Goal: Find specific page/section: Find specific page/section

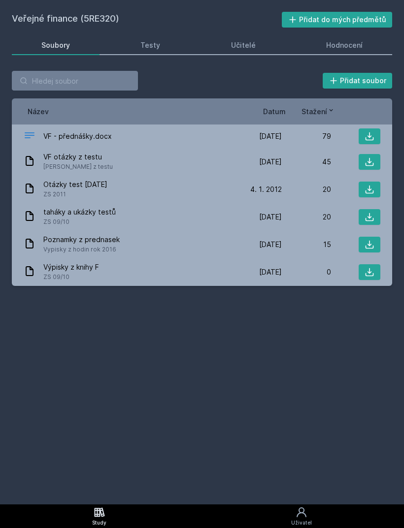
scroll to position [31, 0]
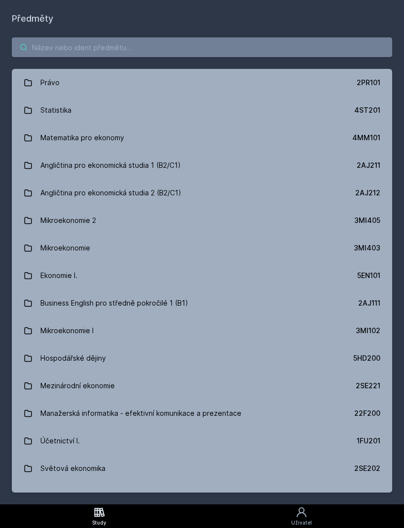
click at [93, 37] on input "search" at bounding box center [202, 47] width 380 height 20
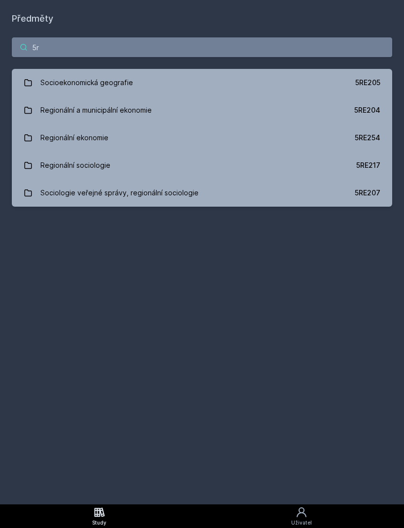
type input "5"
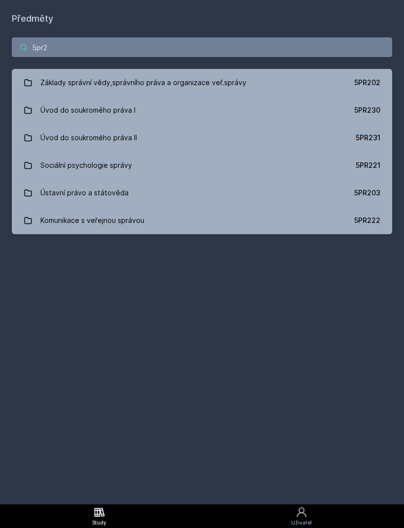
type input "5pr20"
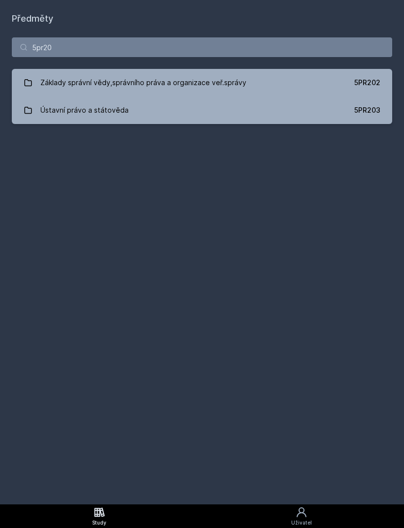
click at [339, 69] on link "Základy správní vědy,správního práva a organizace veř.správy 5PR202" at bounding box center [202, 83] width 380 height 28
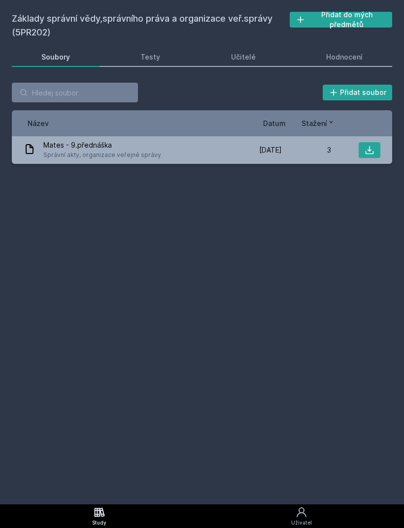
click at [208, 139] on div "Mates - 9.přednáška Správní akty, organizace veřejné správy [DATE] [DATE] 3" at bounding box center [202, 150] width 380 height 28
click at [229, 158] on div "Mates - 9.přednáška Správní akty, organizace veřejné správy" at bounding box center [128, 150] width 209 height 20
click at [366, 154] on icon at bounding box center [369, 150] width 8 height 8
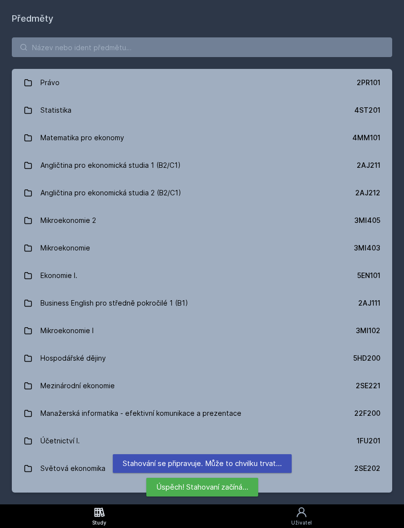
scroll to position [31, 0]
click at [266, 37] on input "search" at bounding box center [202, 47] width 380 height 20
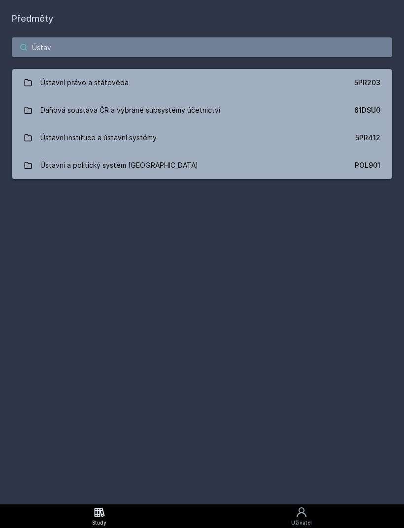
type input "Ústavn"
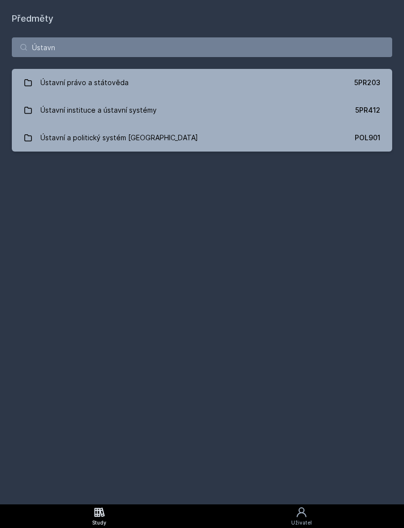
click at [309, 69] on link "Ústavní právo a státověda 5PR203" at bounding box center [202, 83] width 380 height 28
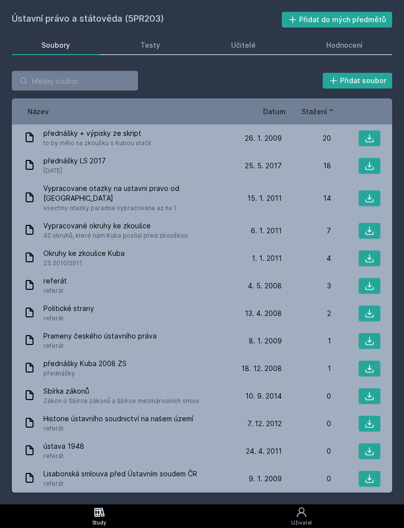
click at [373, 133] on icon at bounding box center [369, 138] width 10 height 10
